Goal: Navigation & Orientation: Find specific page/section

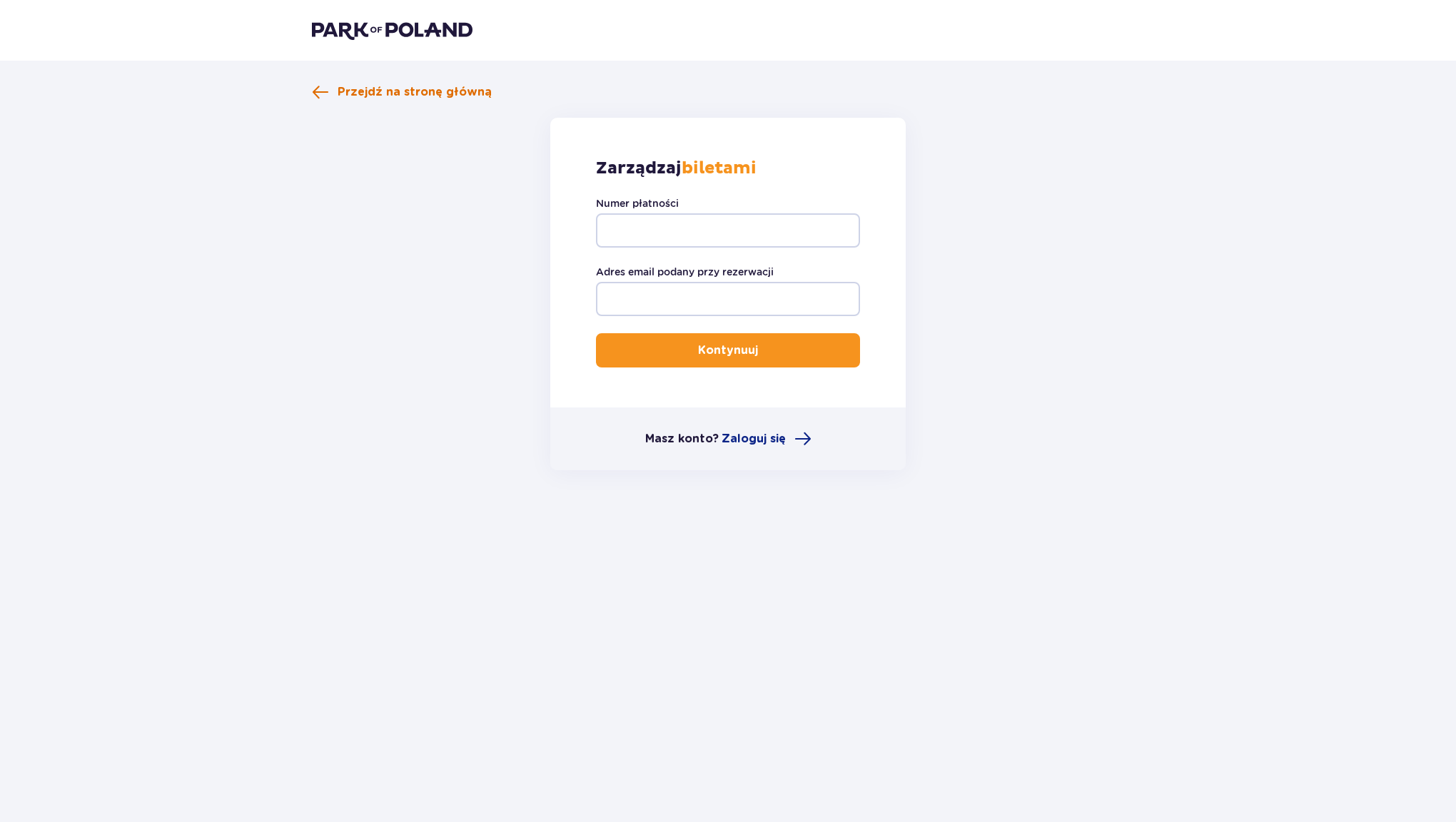
click at [417, 87] on span "Przejdź na stronę główną" at bounding box center [414, 92] width 154 height 16
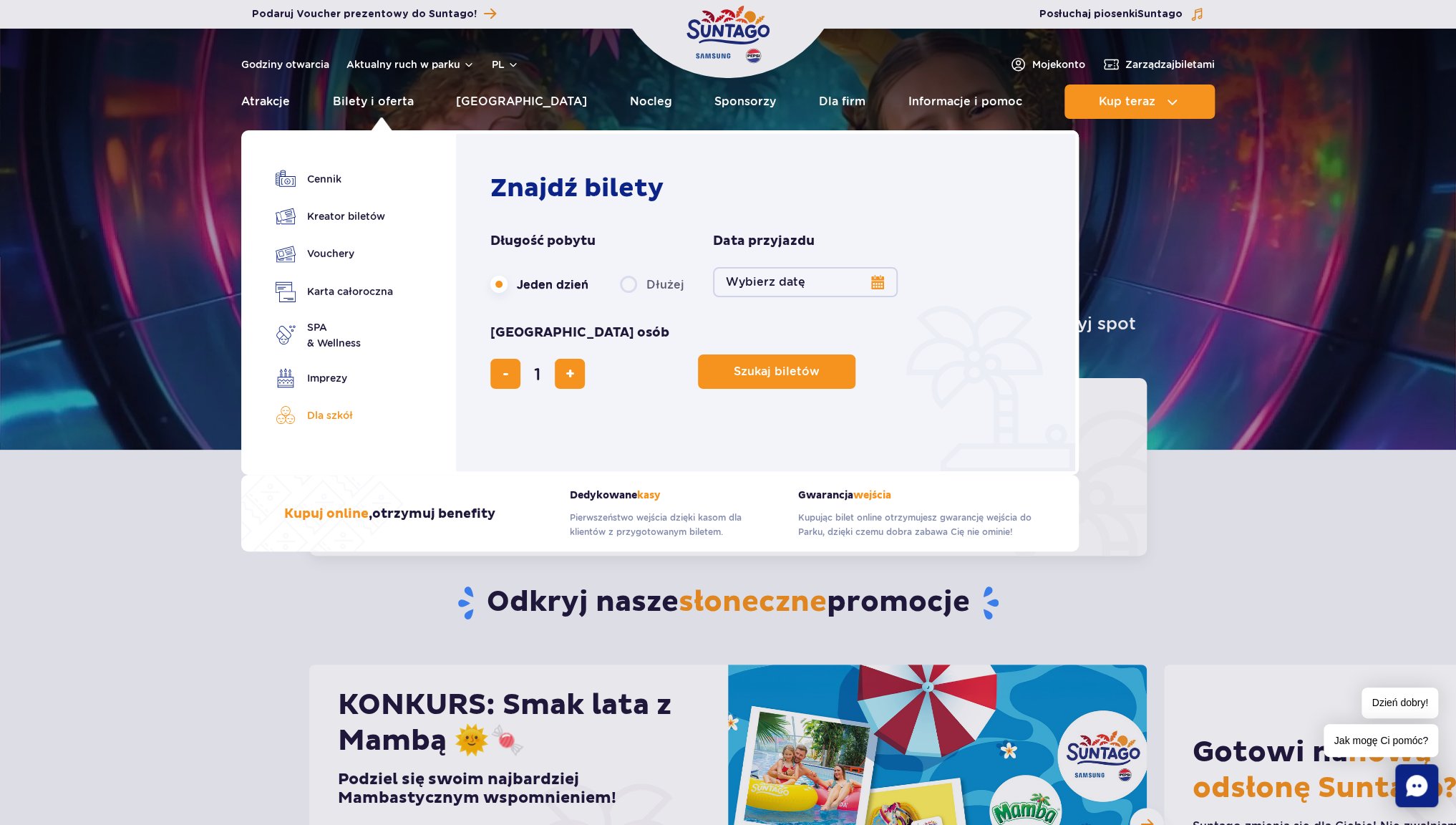
click at [347, 421] on link "Dla szkół" at bounding box center [334, 415] width 117 height 20
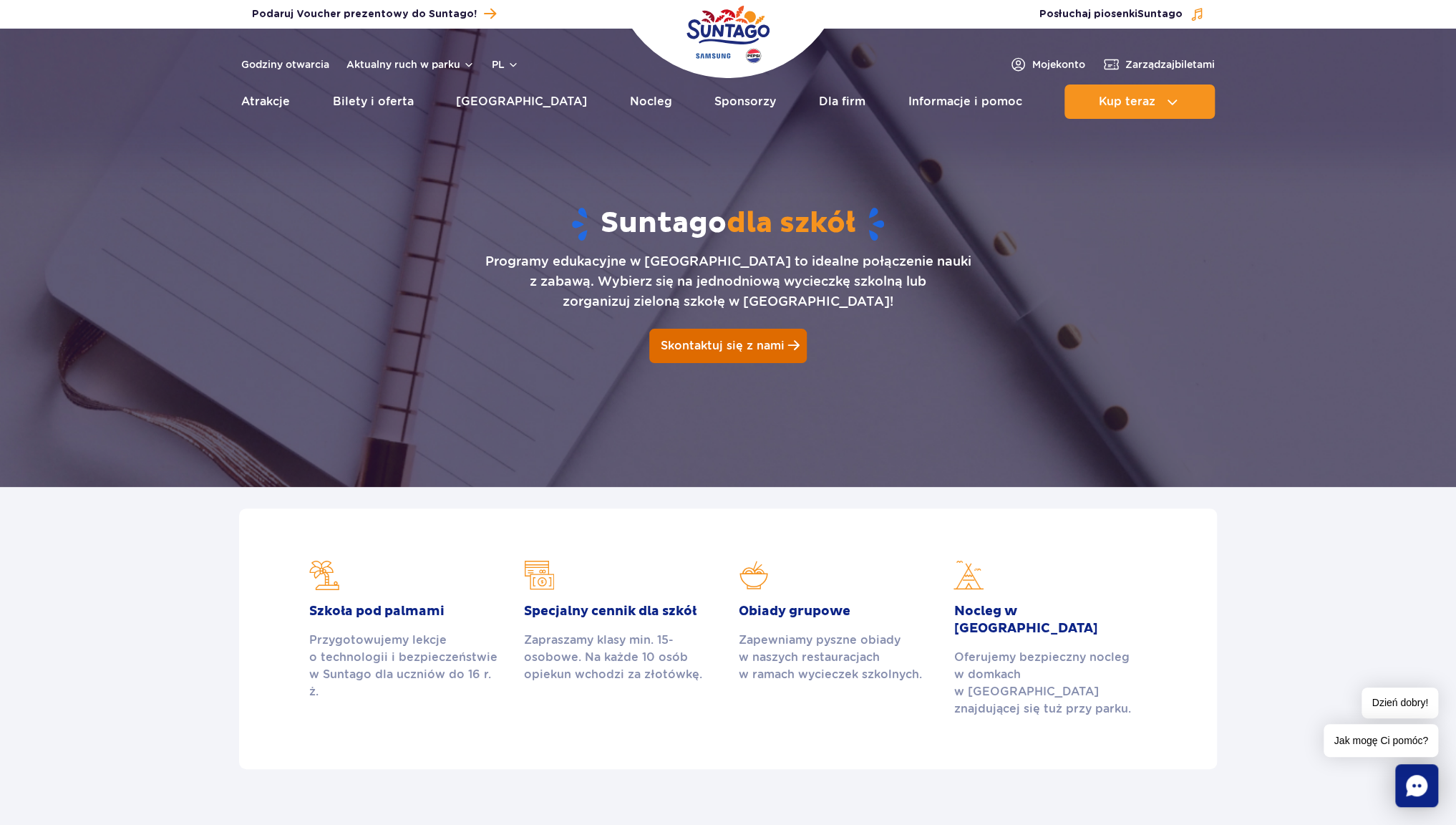
click at [777, 338] on link "Skontaktuj się z nami" at bounding box center [728, 345] width 157 height 34
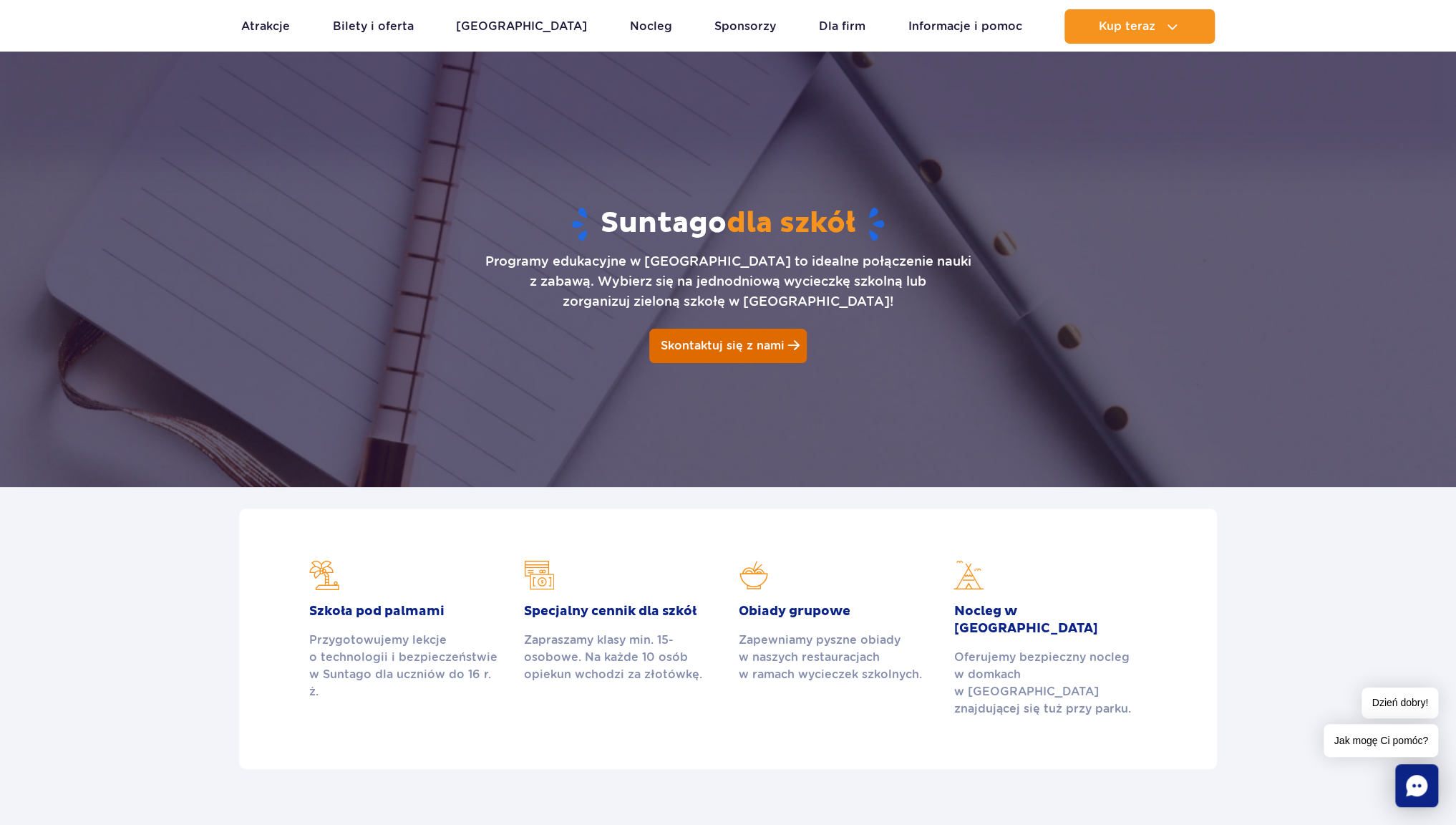
scroll to position [1800, 0]
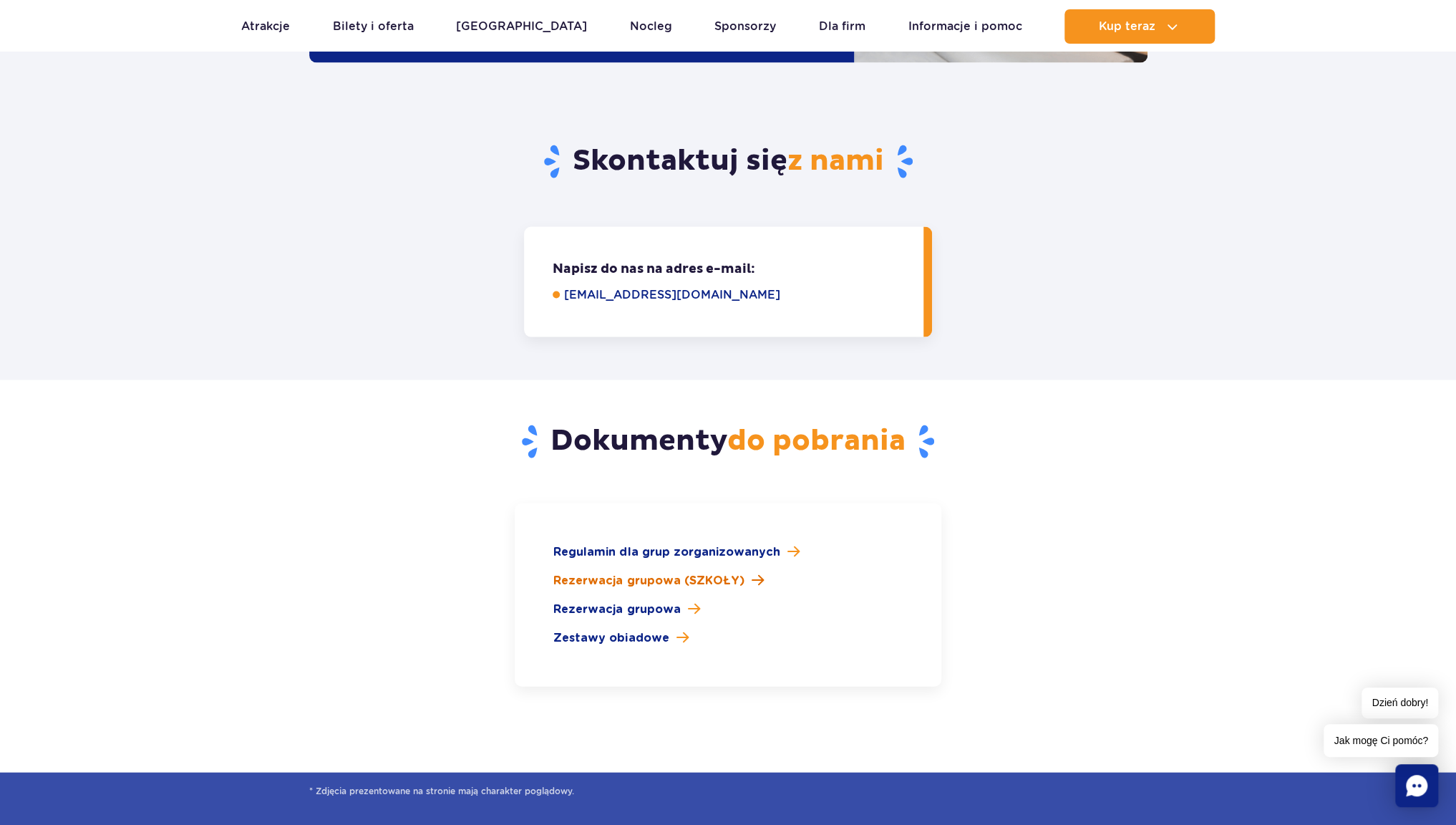
click at [751, 573] on span at bounding box center [757, 580] width 12 height 14
